Goal: Transaction & Acquisition: Subscribe to service/newsletter

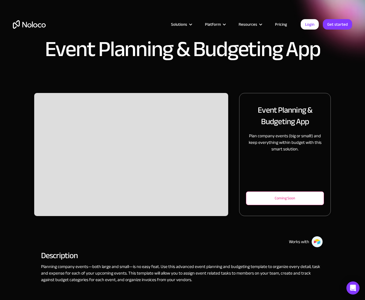
click at [276, 198] on div "Coming Soon" at bounding box center [285, 198] width 60 height 7
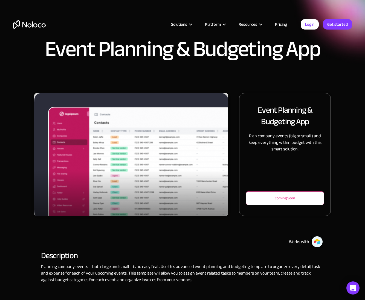
click at [282, 199] on div "Coming Soon" at bounding box center [285, 198] width 60 height 7
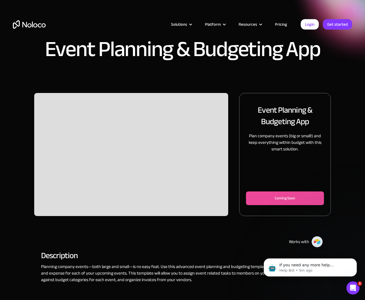
click at [166, 179] on div "Slide 2 of 2." at bounding box center [131, 154] width 194 height 123
click at [272, 200] on div "Coming Soon" at bounding box center [285, 198] width 60 height 7
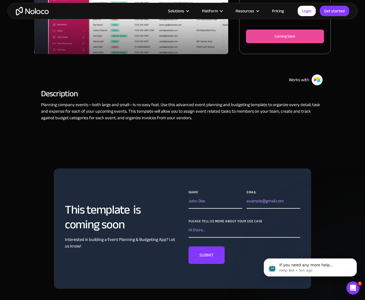
scroll to position [170, 0]
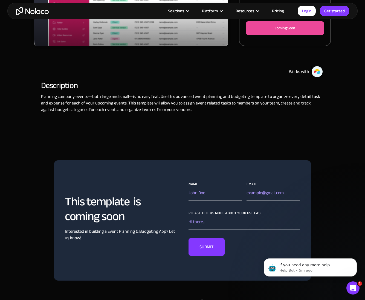
click at [280, 12] on link "Pricing" at bounding box center [278, 10] width 26 height 7
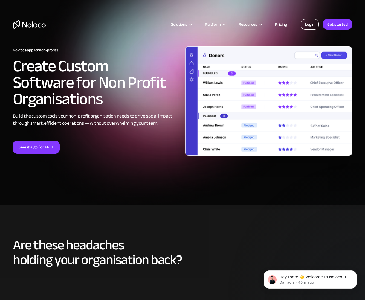
click at [310, 25] on link "Login" at bounding box center [310, 24] width 18 height 10
